Goal: Task Accomplishment & Management: Manage account settings

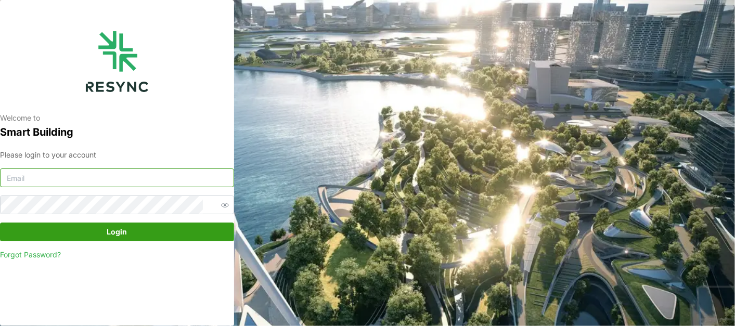
type input "[EMAIL_ADDRESS][DOMAIN_NAME]"
click at [149, 236] on span "Login" at bounding box center [117, 232] width 214 height 18
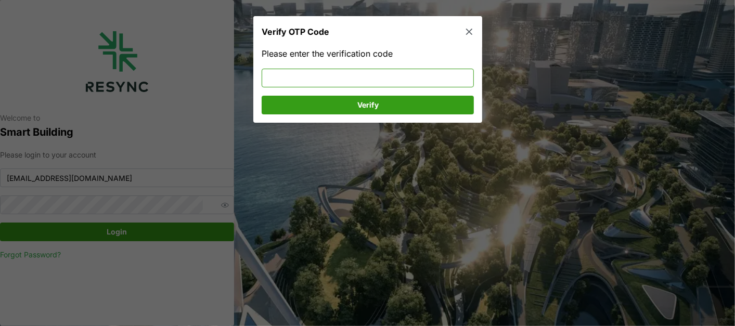
click at [319, 75] on input at bounding box center [368, 78] width 212 height 19
type input "186952"
click at [358, 100] on span "Verify" at bounding box center [367, 105] width 21 height 18
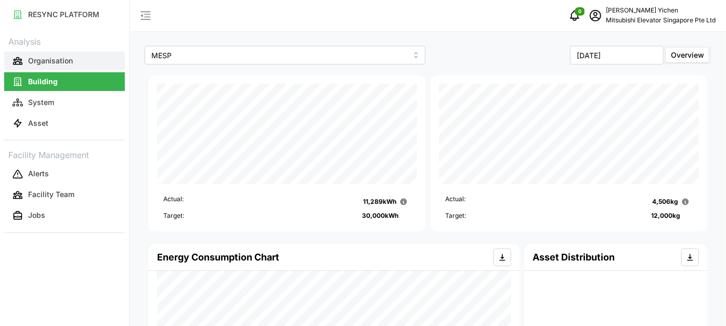
click at [59, 68] on button "Organisation" at bounding box center [64, 60] width 121 height 19
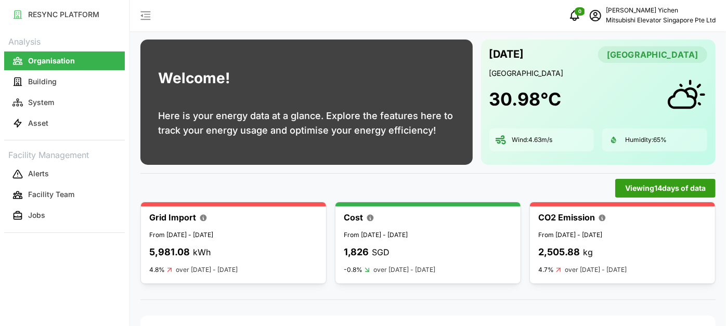
scroll to position [7, 0]
